Goal: Information Seeking & Learning: Learn about a topic

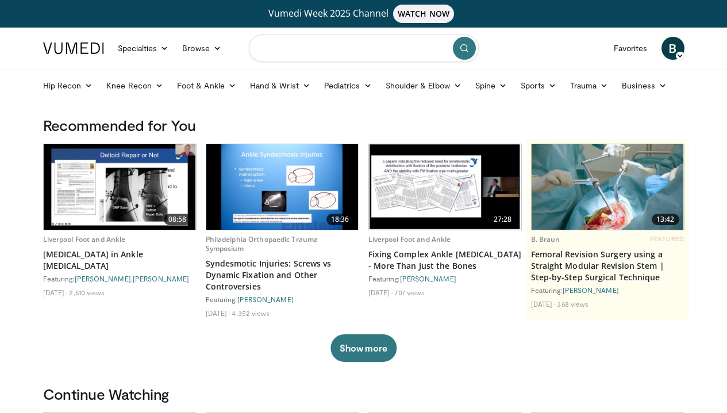
click at [304, 51] on input "Search topics, interventions" at bounding box center [364, 48] width 230 height 28
type input "**********"
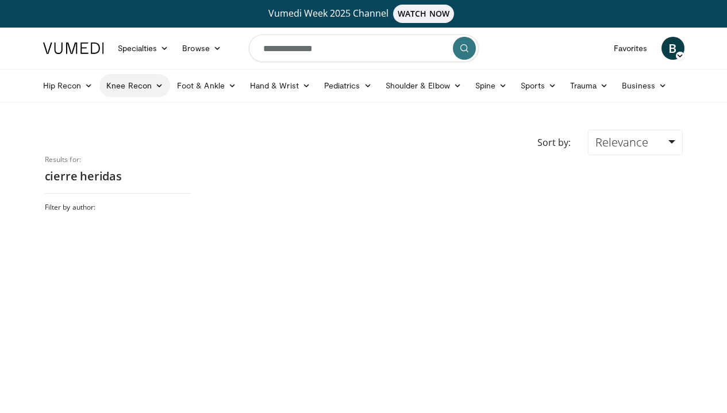
click at [159, 83] on icon at bounding box center [159, 86] width 8 height 8
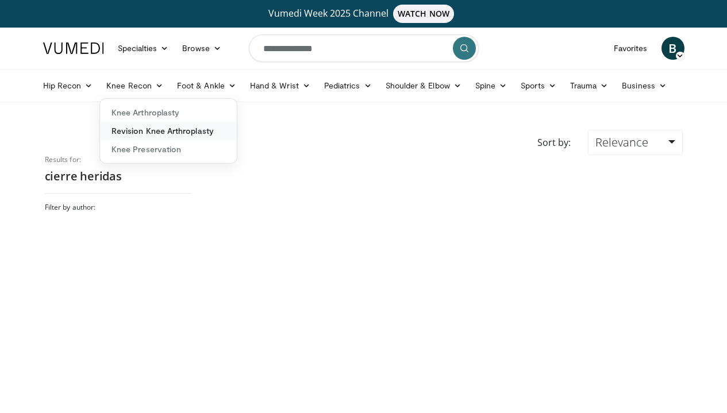
click at [163, 130] on link "Revision Knee Arthroplasty" at bounding box center [168, 131] width 137 height 18
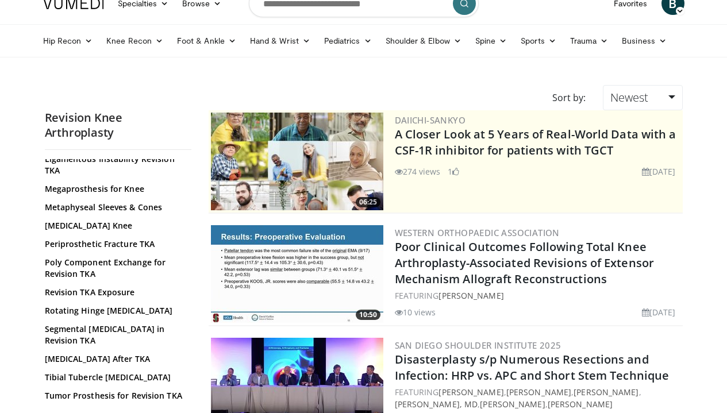
scroll to position [195, 0]
click at [115, 292] on link "Revision TKA Exposure" at bounding box center [115, 292] width 141 height 11
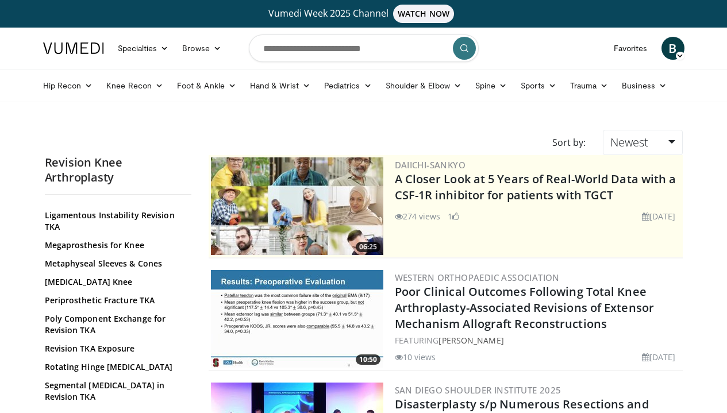
scroll to position [0, 0]
click at [164, 49] on icon at bounding box center [164, 48] width 8 height 8
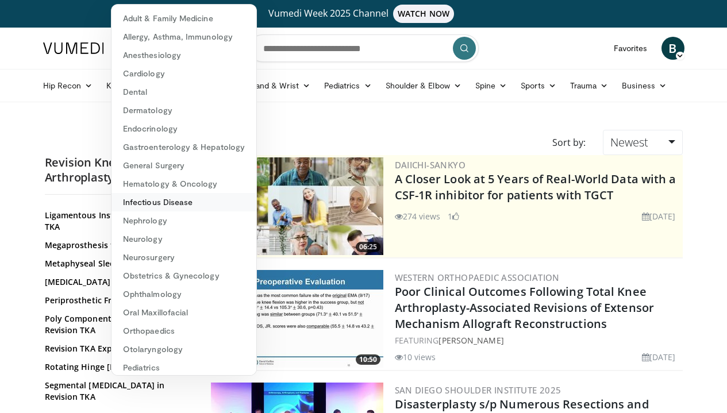
click at [174, 201] on link "Infectious Disease" at bounding box center [184, 202] width 145 height 18
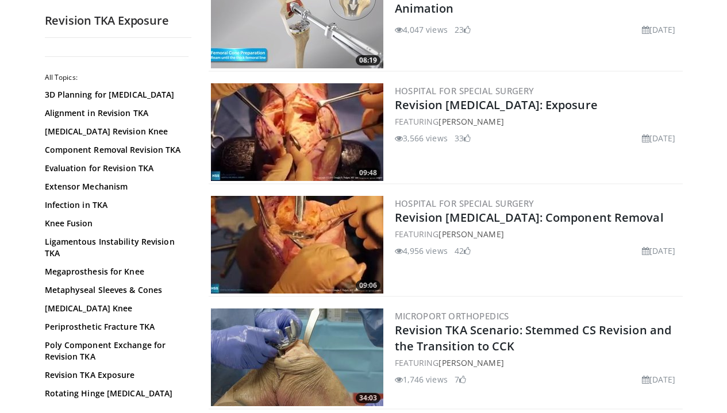
scroll to position [299, 0]
